Goal: Task Accomplishment & Management: Manage account settings

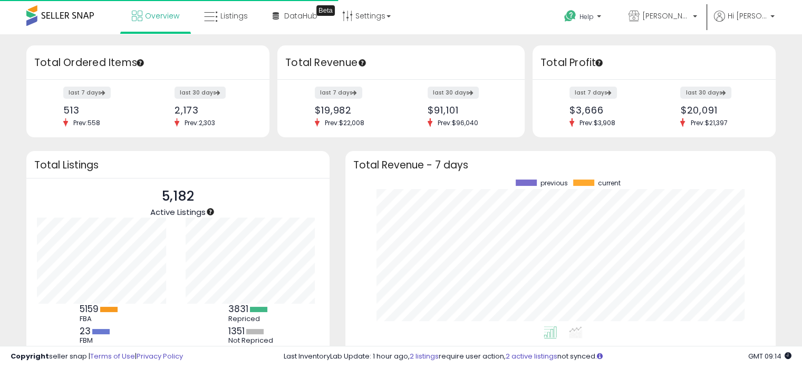
scroll to position [146, 409]
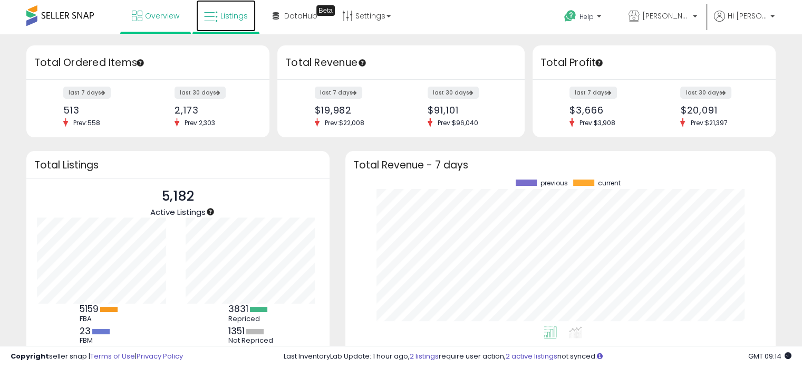
click at [238, 13] on span "Listings" at bounding box center [234, 16] width 27 height 11
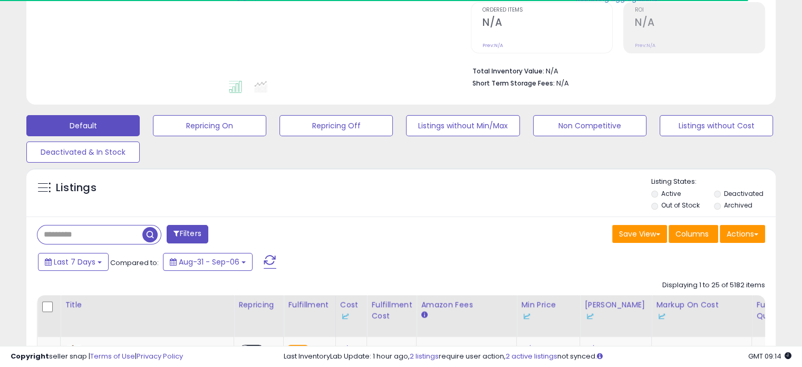
scroll to position [388, 0]
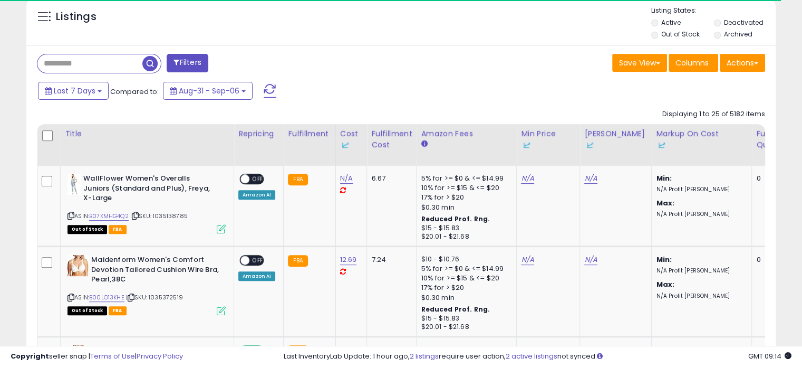
click at [684, 30] on label "Out of Stock" at bounding box center [681, 34] width 39 height 9
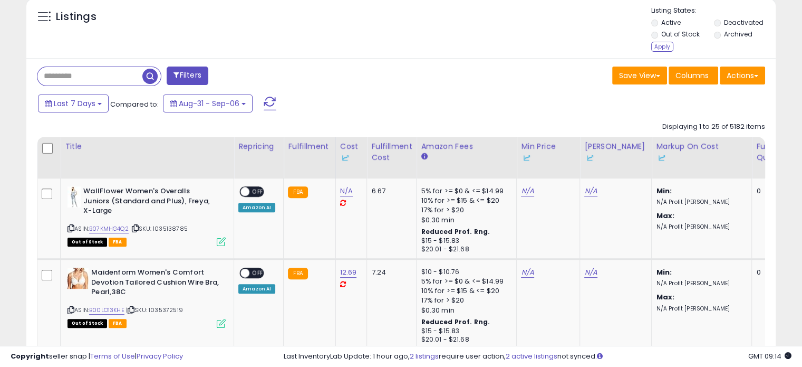
scroll to position [216, 434]
drag, startPoint x: 671, startPoint y: 39, endPoint x: 667, endPoint y: 44, distance: 6.4
click at [667, 44] on div "Listing States: Active Deactivated Out of Stock Archived Apply" at bounding box center [714, 30] width 125 height 49
click at [667, 44] on div "Apply" at bounding box center [663, 47] width 22 height 10
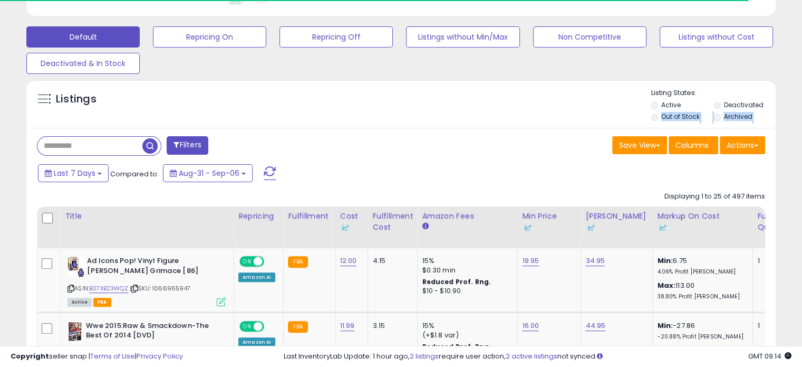
scroll to position [307, 0]
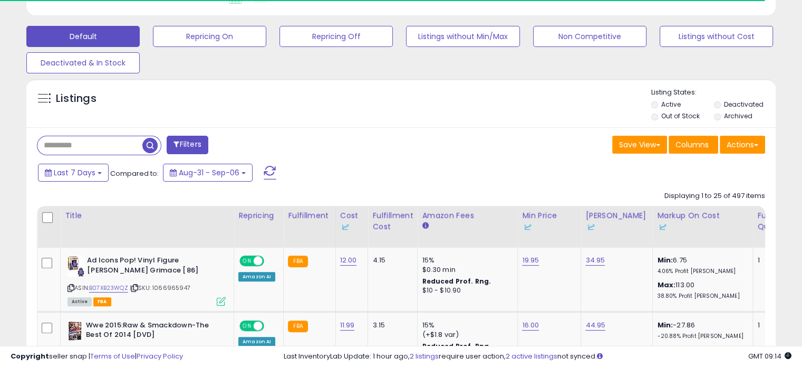
click at [510, 148] on div "Save View Save As New View Update Current View Columns Actions Import Export Vi…" at bounding box center [588, 146] width 372 height 21
click at [325, 31] on button "Repricing Off" at bounding box center [336, 36] width 113 height 21
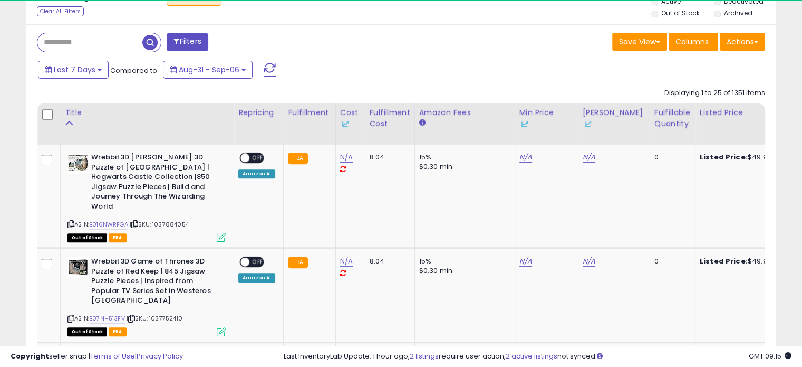
scroll to position [216, 434]
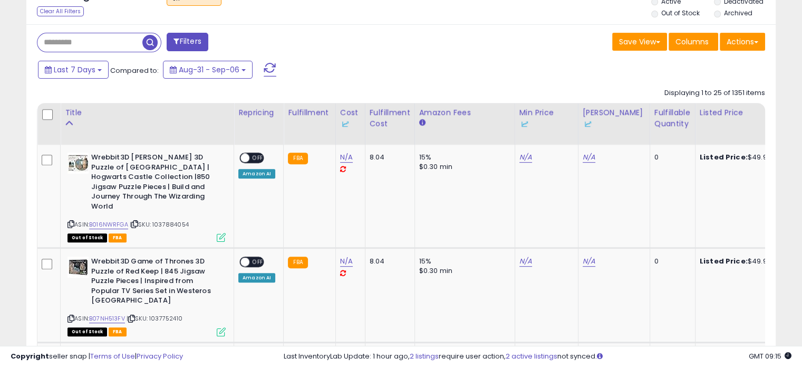
click at [686, 13] on label "Out of Stock" at bounding box center [681, 12] width 39 height 9
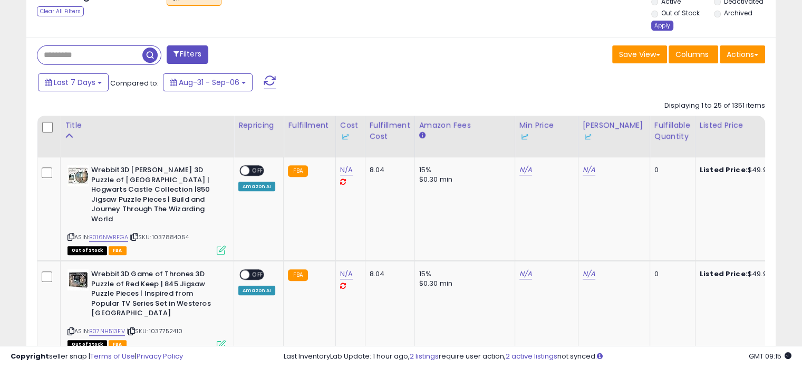
click at [658, 24] on div "Apply" at bounding box center [663, 26] width 22 height 10
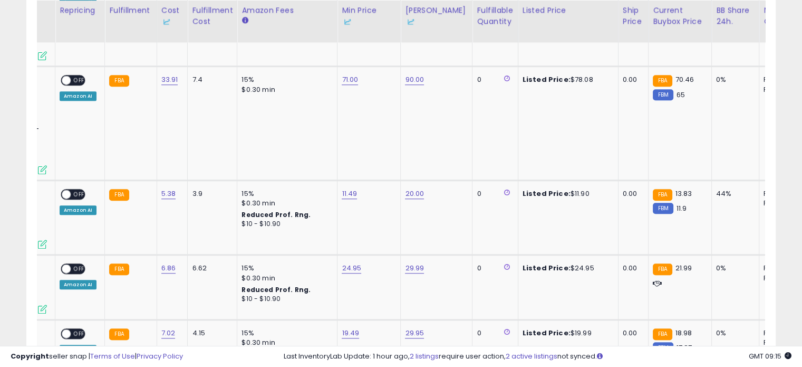
scroll to position [0, 180]
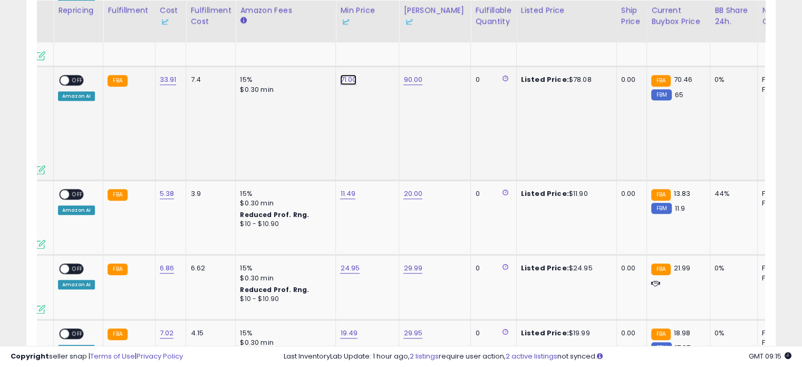
click at [343, 74] on link "71.00" at bounding box center [348, 79] width 16 height 11
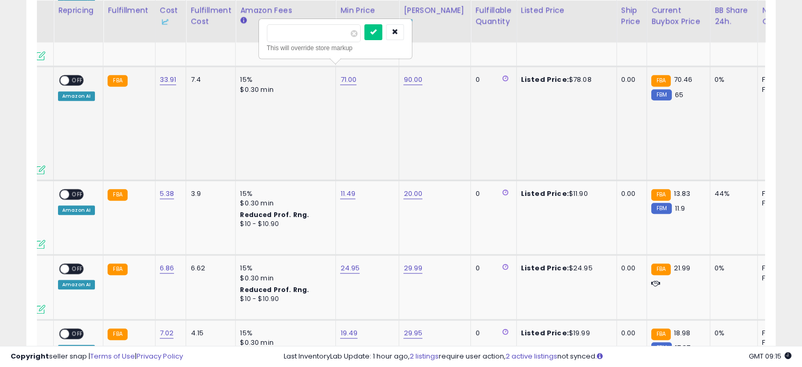
click at [326, 39] on input "*****" at bounding box center [314, 33] width 94 height 18
drag, startPoint x: 326, startPoint y: 39, endPoint x: 268, endPoint y: 37, distance: 57.5
click at [268, 37] on input "*****" at bounding box center [314, 33] width 94 height 18
type input "*****"
click button "submit" at bounding box center [374, 32] width 18 height 16
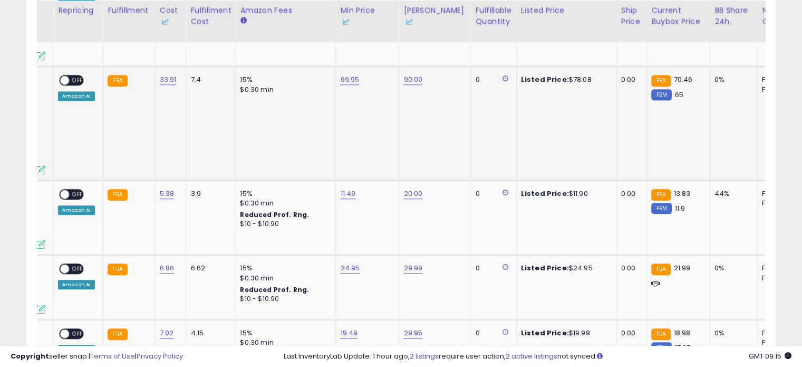
scroll to position [0, 0]
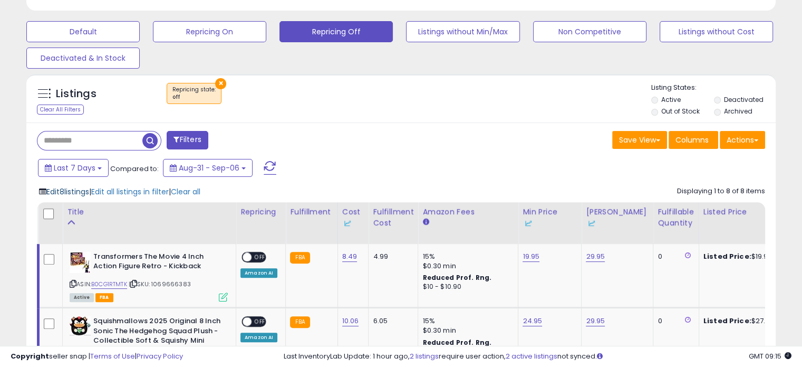
click at [59, 194] on span "Edit 8 listings" at bounding box center [67, 191] width 43 height 11
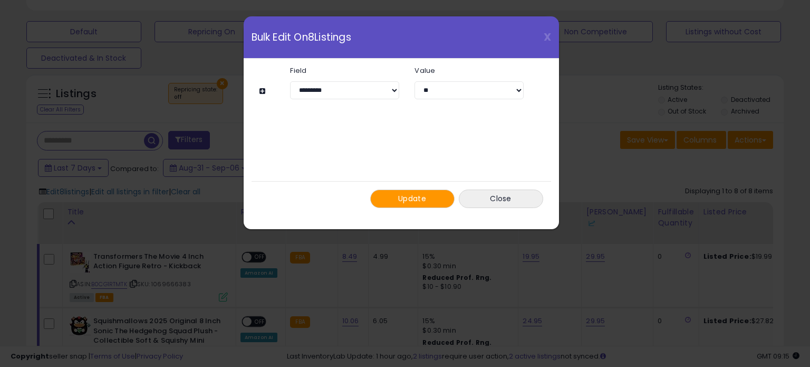
click at [456, 209] on div "Update Close" at bounding box center [402, 198] width 300 height 35
click at [433, 203] on button "Update" at bounding box center [412, 198] width 84 height 18
